Goal: Information Seeking & Learning: Understand process/instructions

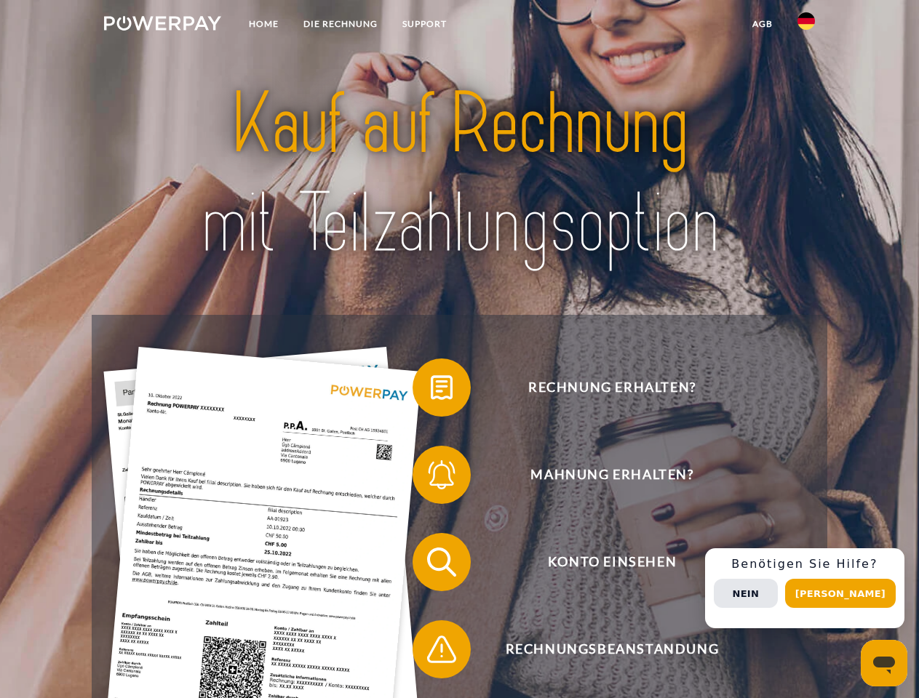
click at [162, 25] on img at bounding box center [162, 23] width 117 height 15
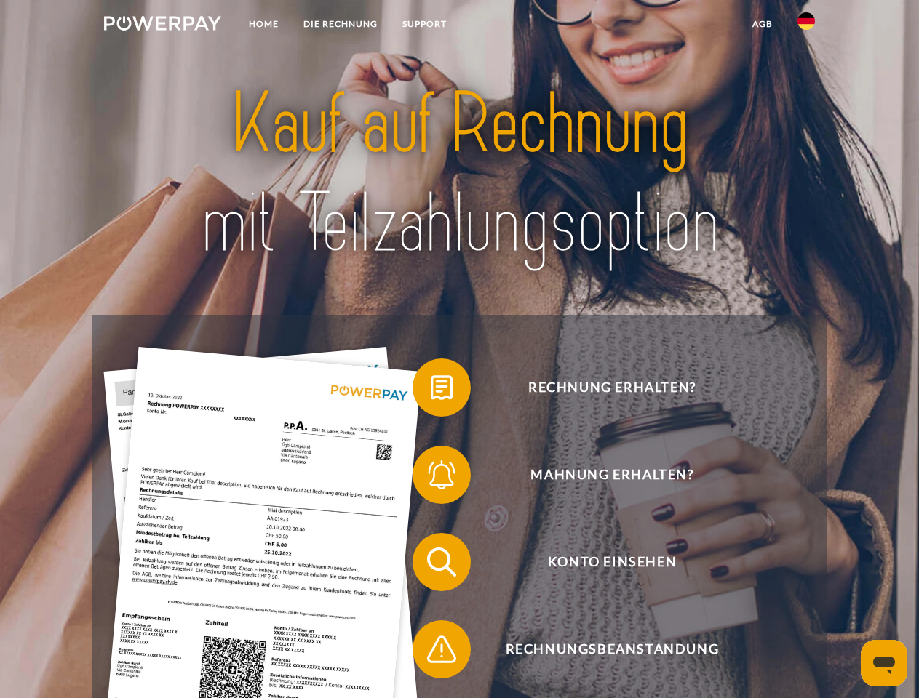
click at [806, 25] on img at bounding box center [805, 20] width 17 height 17
click at [762, 24] on link "agb" at bounding box center [762, 24] width 45 height 26
click at [431, 391] on span at bounding box center [419, 387] width 73 height 73
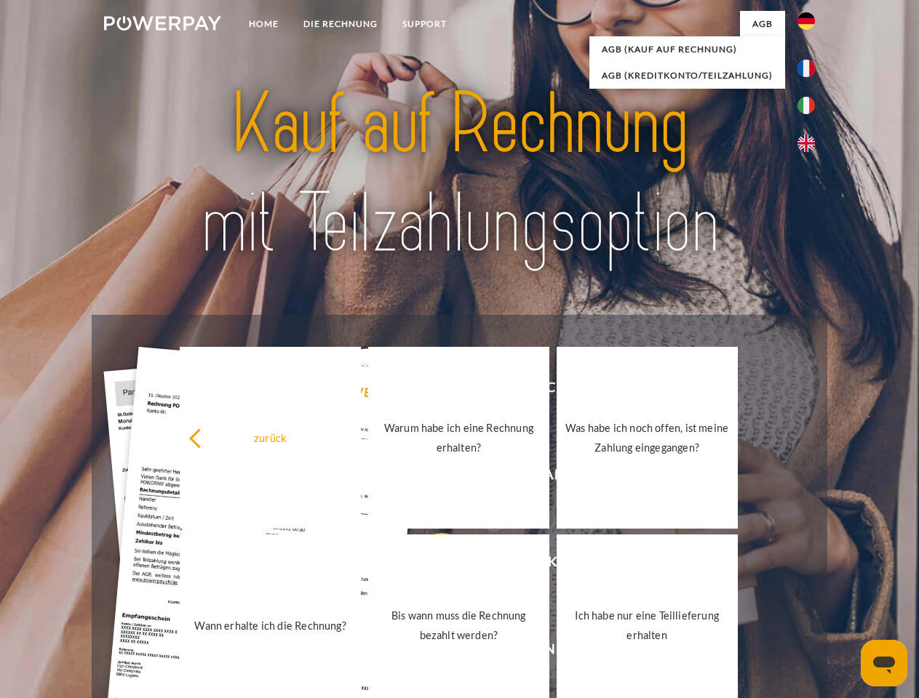
click at [431, 478] on div "zurück Warum habe ich eine Rechnung erhalten? Was habe ich noch offen, ist mein…" at bounding box center [459, 531] width 588 height 375
click at [431, 565] on link "Bis wann muss die Rechnung bezahlt werden?" at bounding box center [458, 626] width 181 height 182
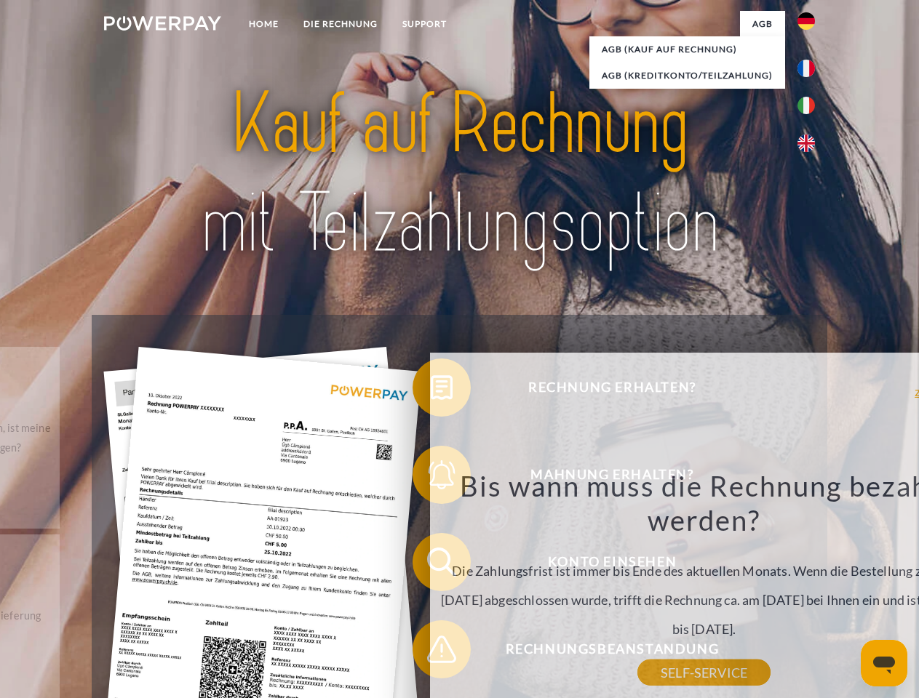
click at [439, 652] on div "Bis wann muss die Rechnung bezahlt werden? Die Zahlungsfrist ist immer bis Ende…" at bounding box center [704, 570] width 531 height 204
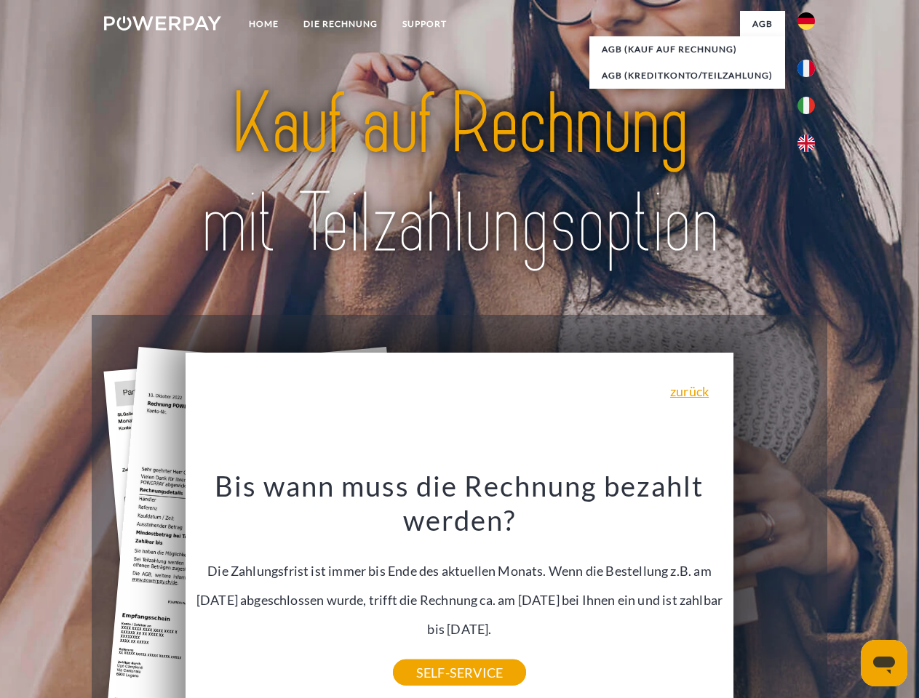
click at [810, 588] on div "Rechnung erhalten? Mahnung erhalten? Konto einsehen" at bounding box center [459, 606] width 735 height 582
click at [774, 591] on span "Konto einsehen" at bounding box center [611, 562] width 356 height 58
click at [845, 593] on header "Home DIE RECHNUNG SUPPORT" at bounding box center [459, 502] width 919 height 1004
